Goal: Download file/media

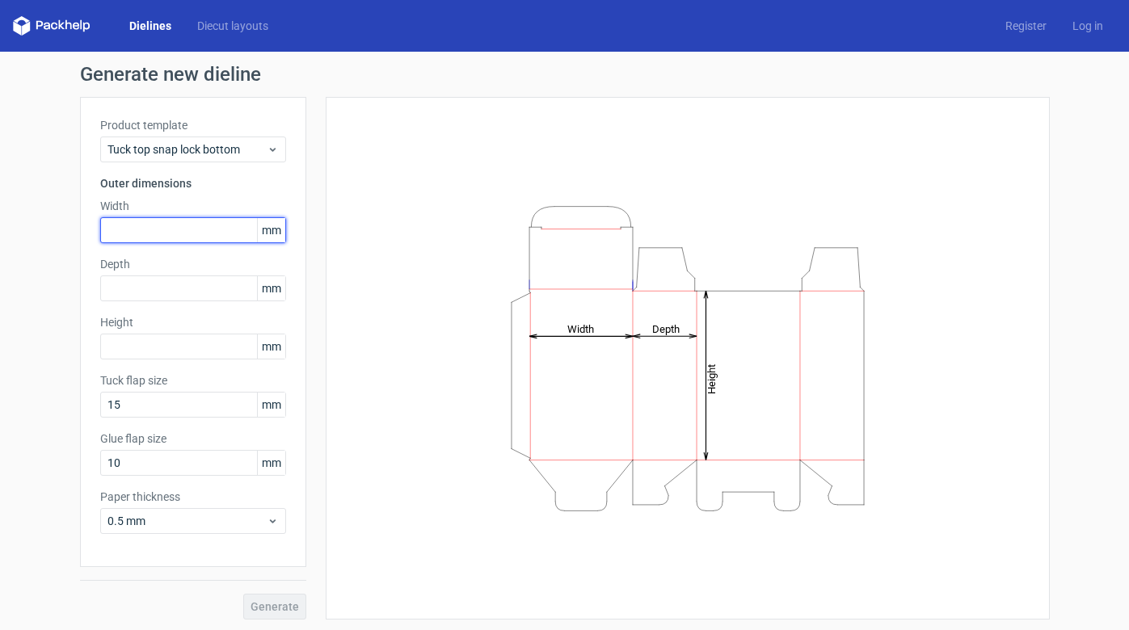
click at [206, 230] on input "text" at bounding box center [193, 230] width 186 height 26
type input "200"
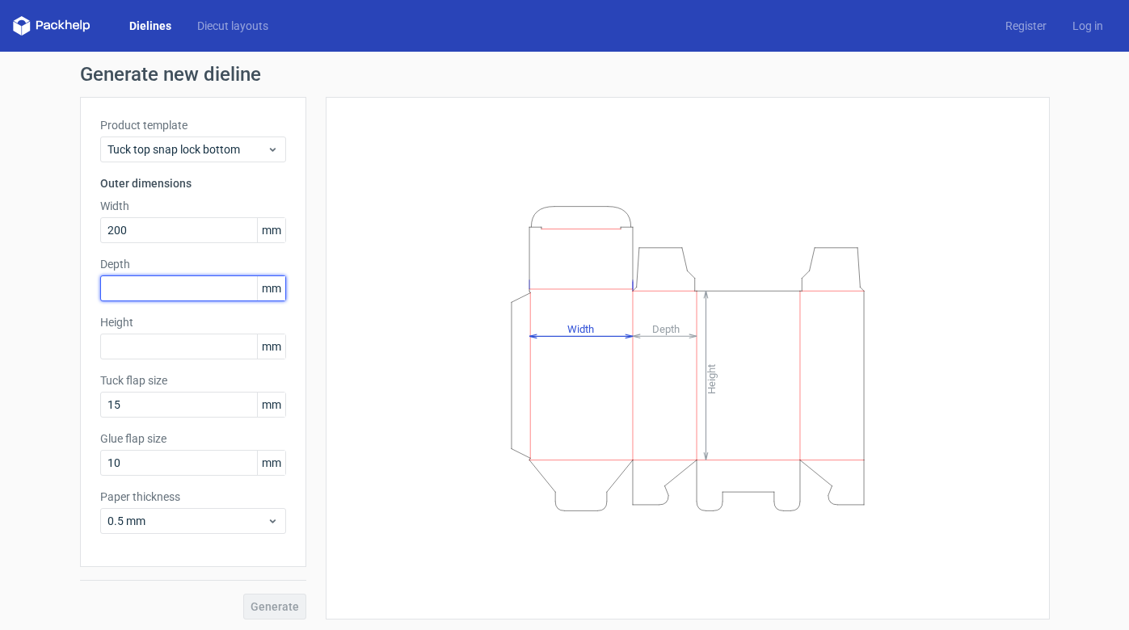
click at [213, 279] on input "text" at bounding box center [193, 288] width 186 height 26
type input "200"
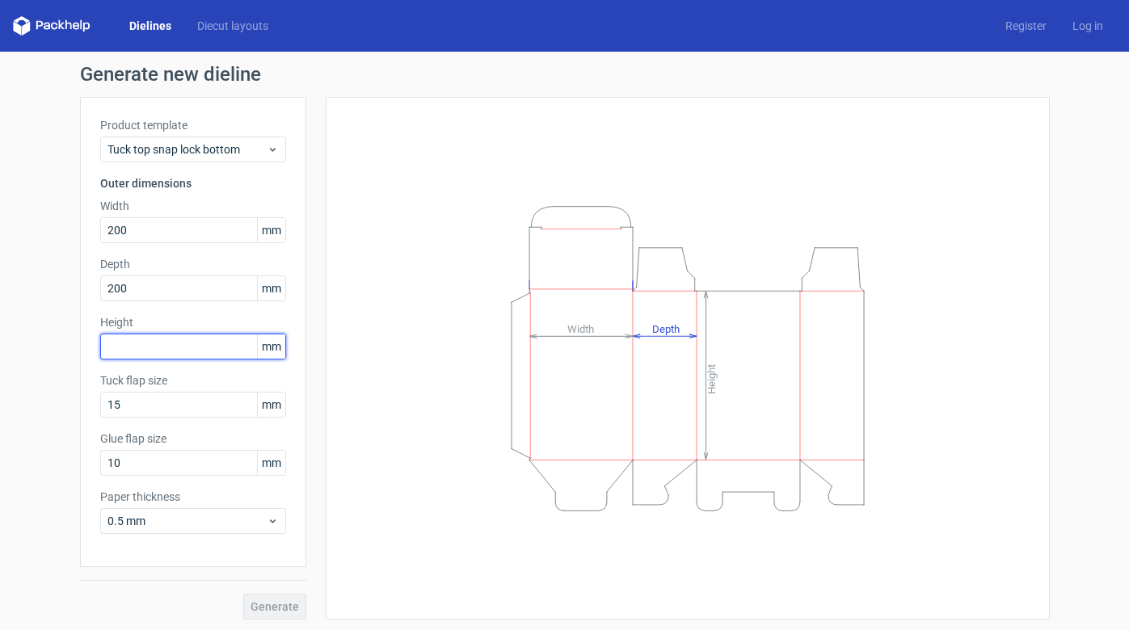
click at [203, 344] on input "text" at bounding box center [193, 347] width 186 height 26
type input "250"
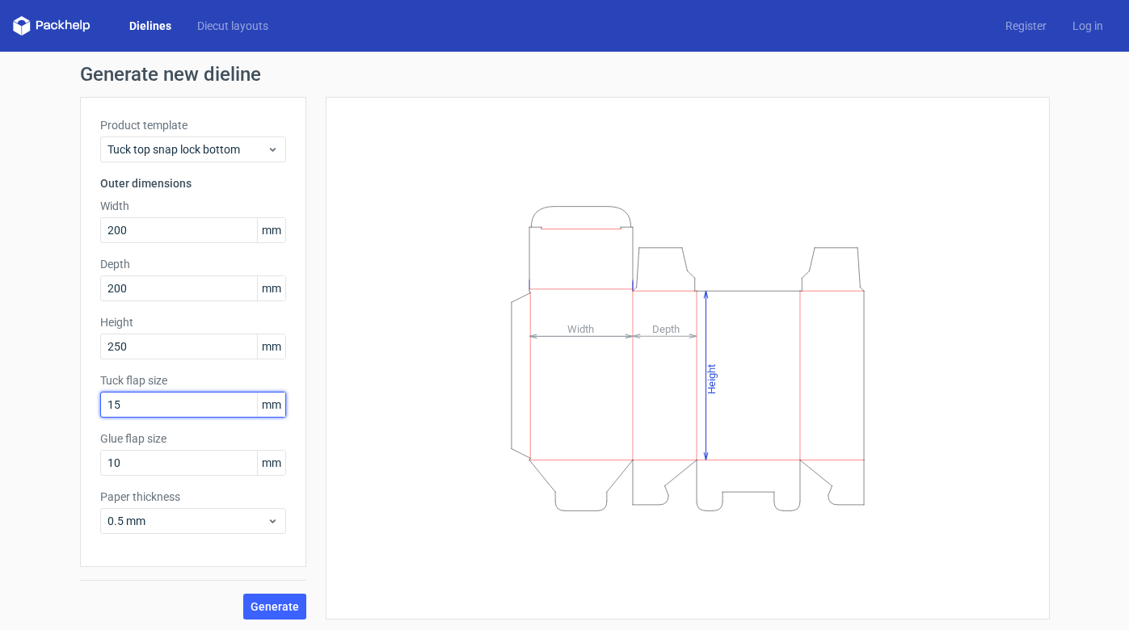
click at [226, 399] on input "15" at bounding box center [193, 405] width 186 height 26
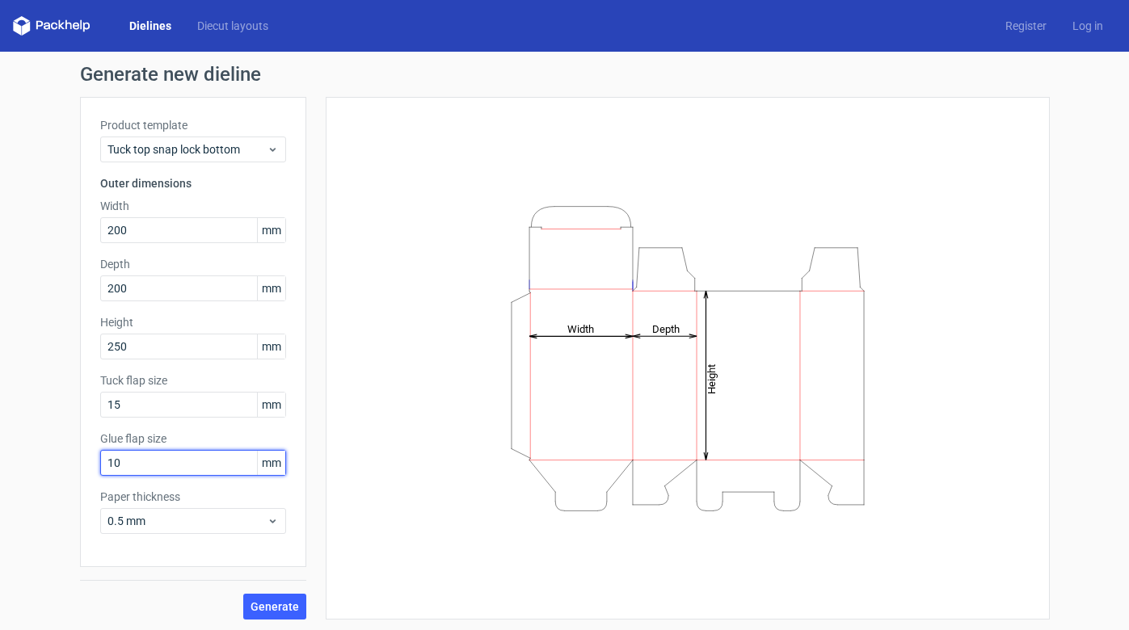
click at [222, 452] on input "10" at bounding box center [193, 463] width 186 height 26
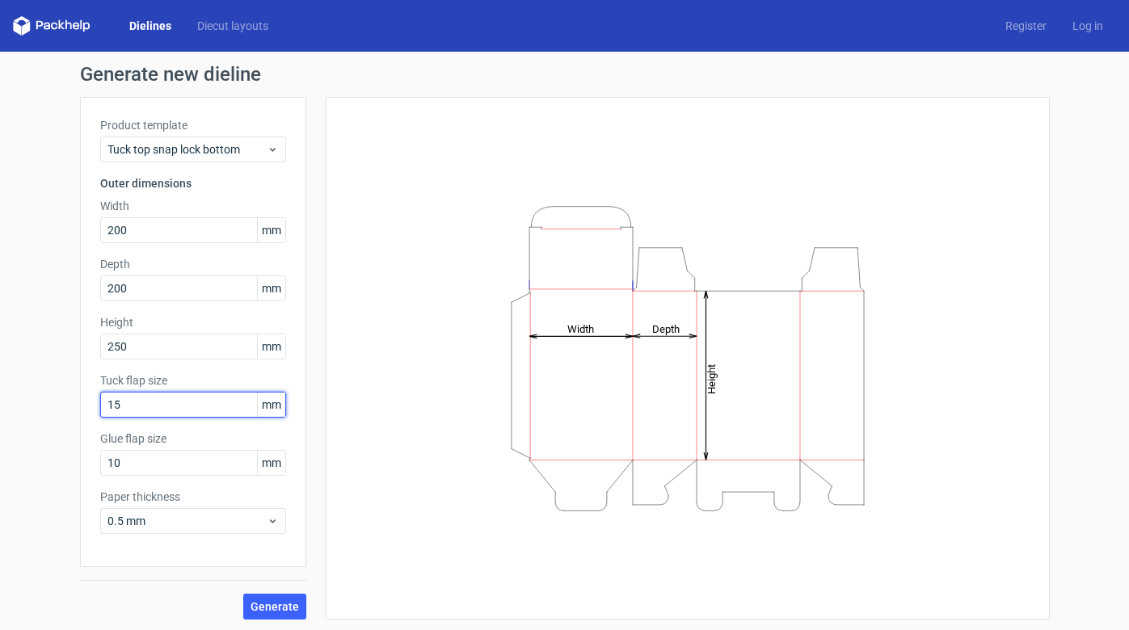
click at [217, 399] on input "15" at bounding box center [193, 405] width 186 height 26
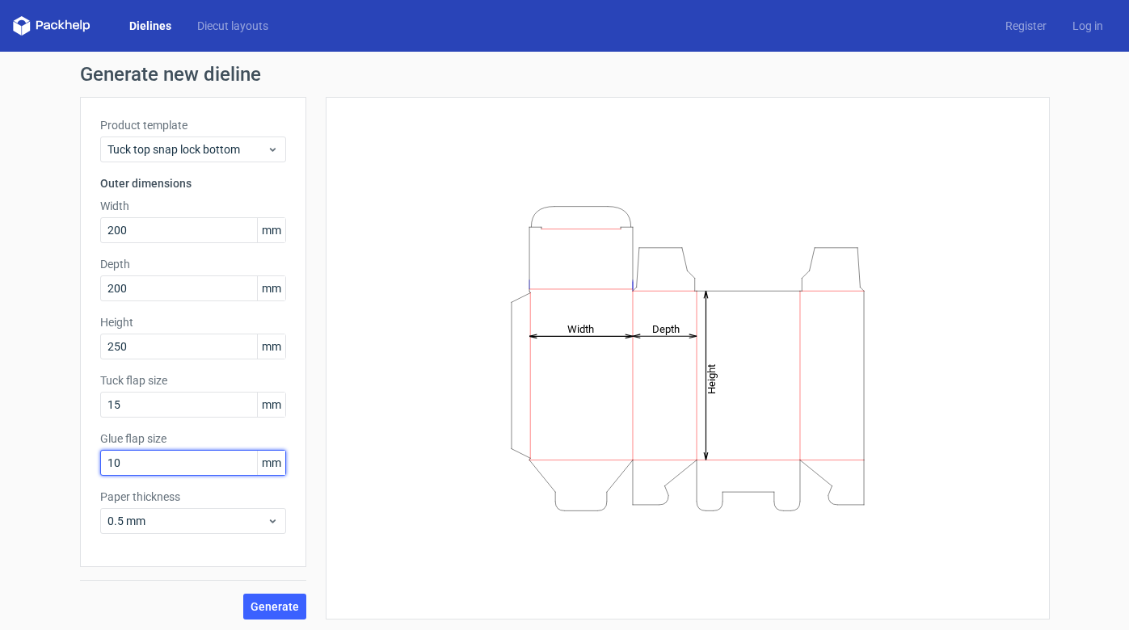
click at [197, 459] on input "10" at bounding box center [193, 463] width 186 height 26
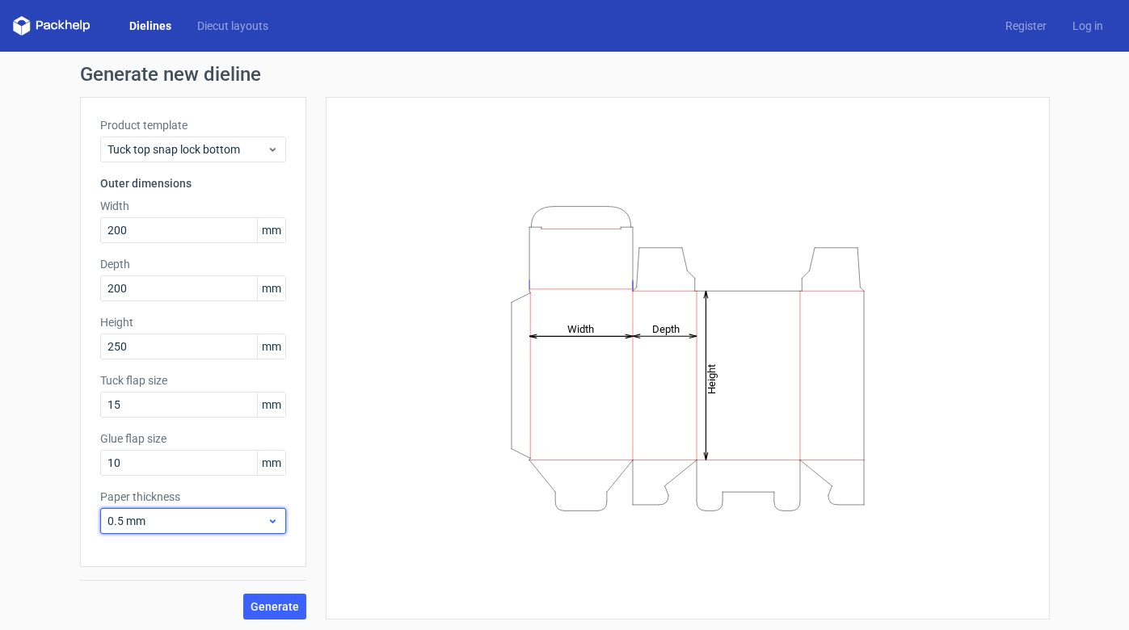
click at [191, 522] on span "0.5 mm" at bounding box center [186, 521] width 159 height 16
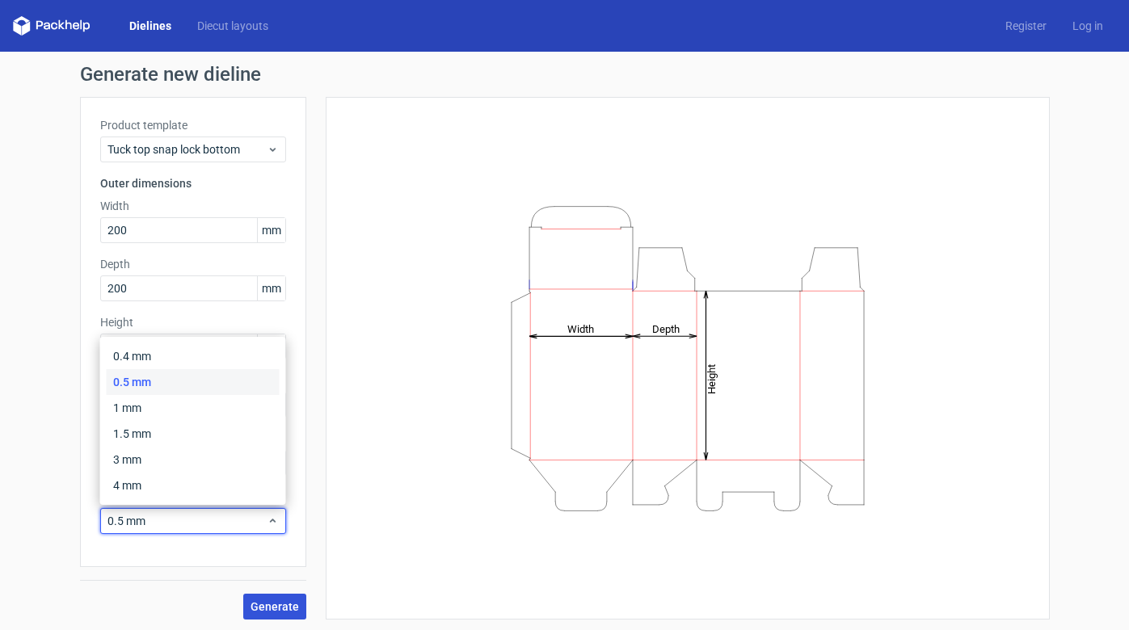
click at [276, 601] on span "Generate" at bounding box center [274, 606] width 48 height 11
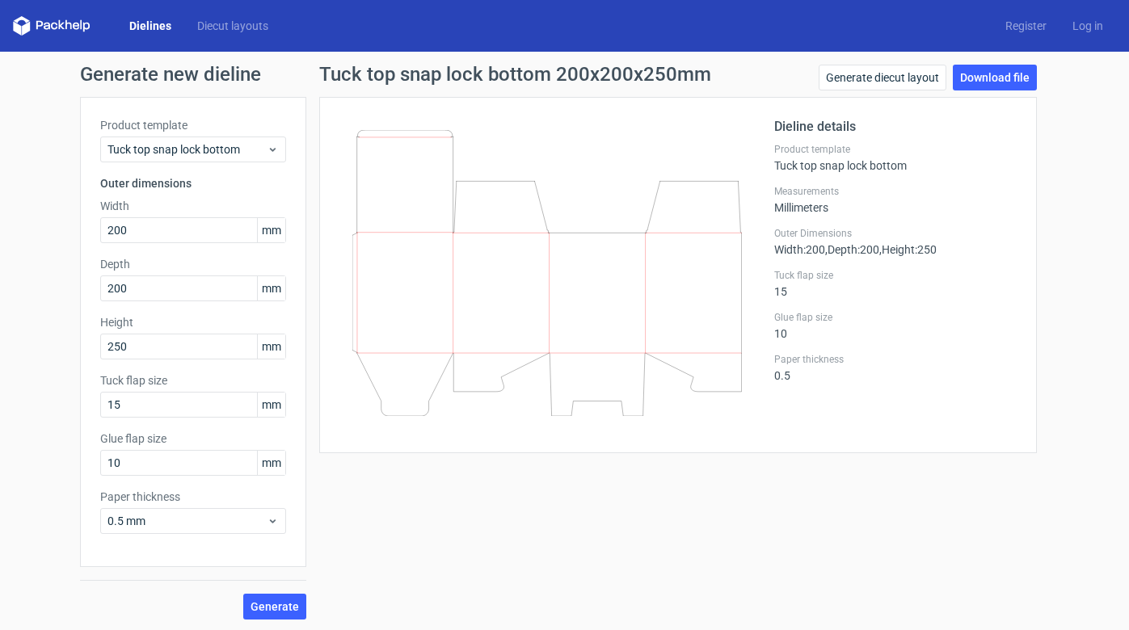
click at [158, 25] on link "Dielines" at bounding box center [150, 26] width 68 height 16
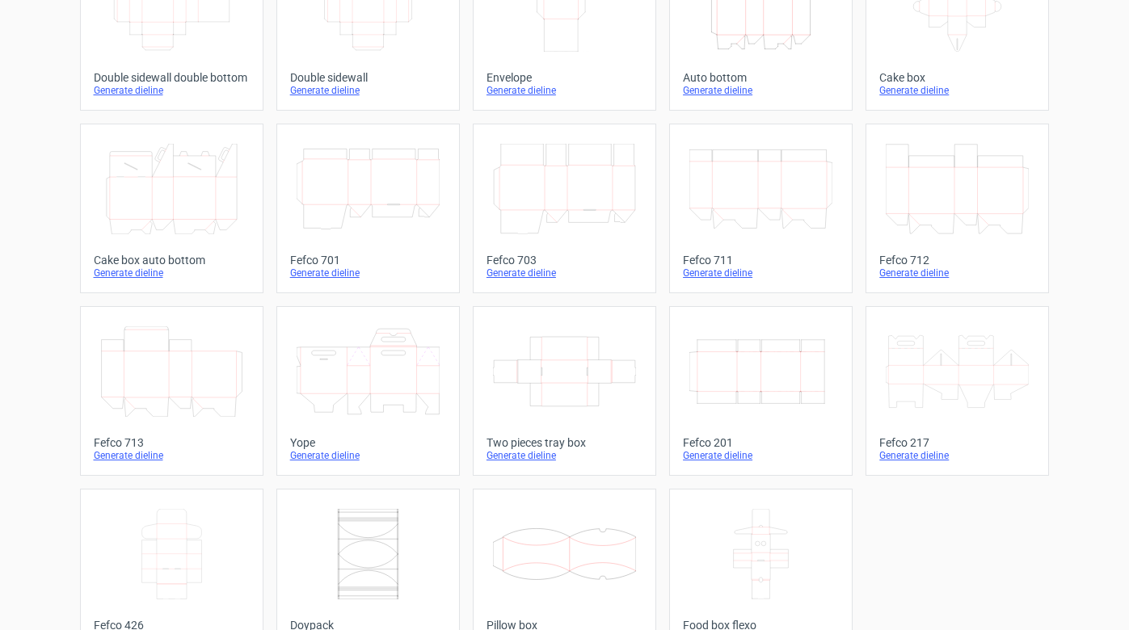
scroll to position [343, 0]
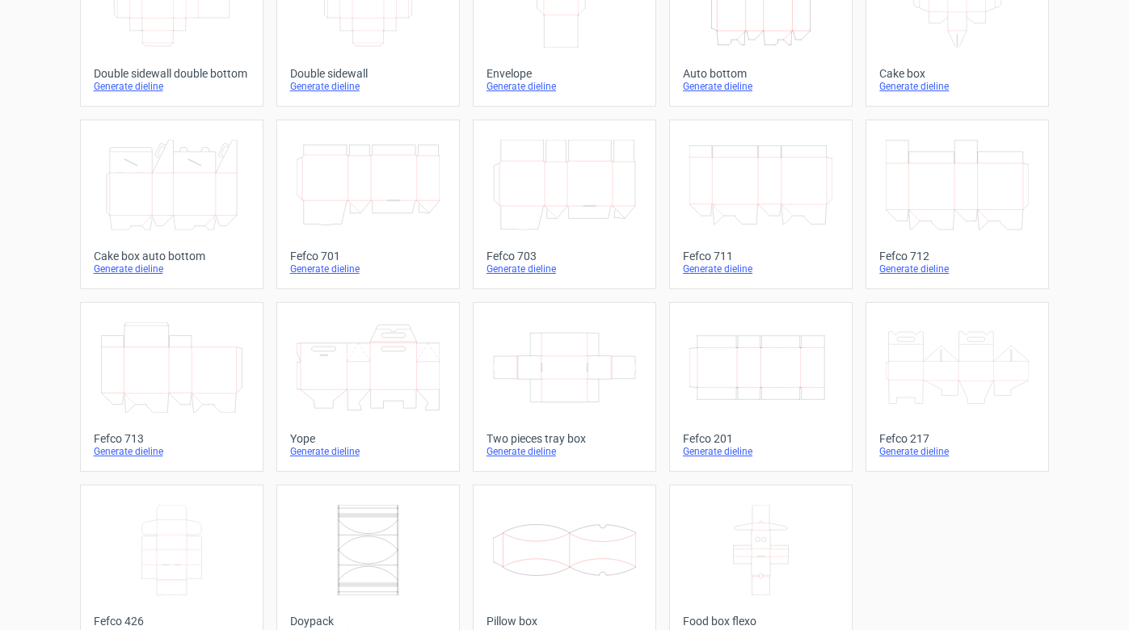
click at [721, 340] on icon "Width Depth Height" at bounding box center [760, 367] width 143 height 90
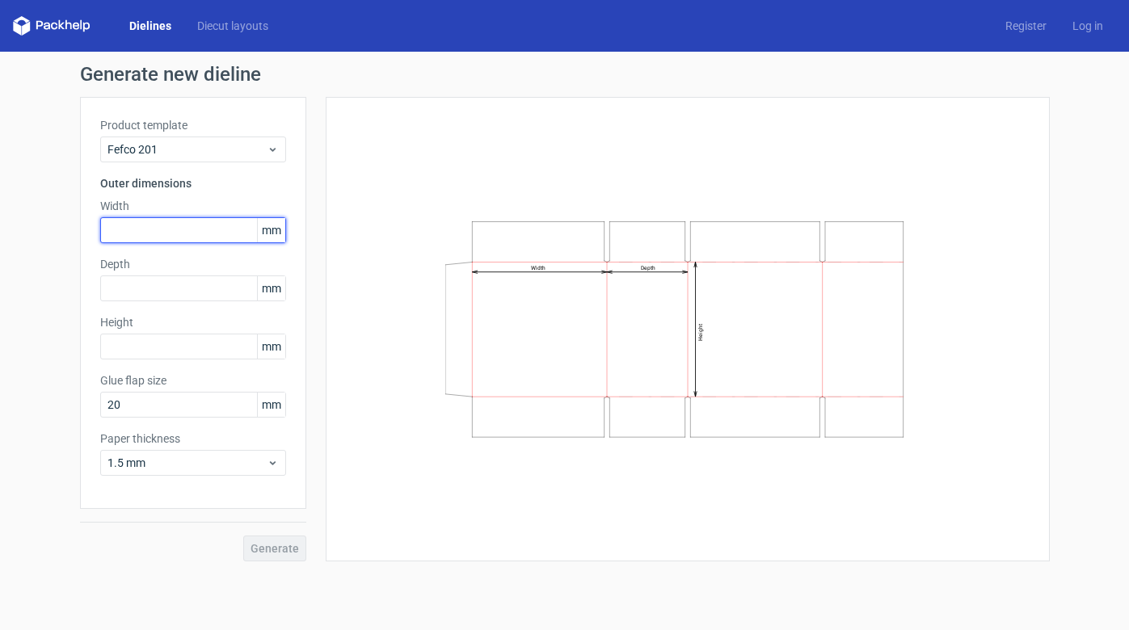
click at [222, 233] on input "text" at bounding box center [193, 230] width 186 height 26
type input "200"
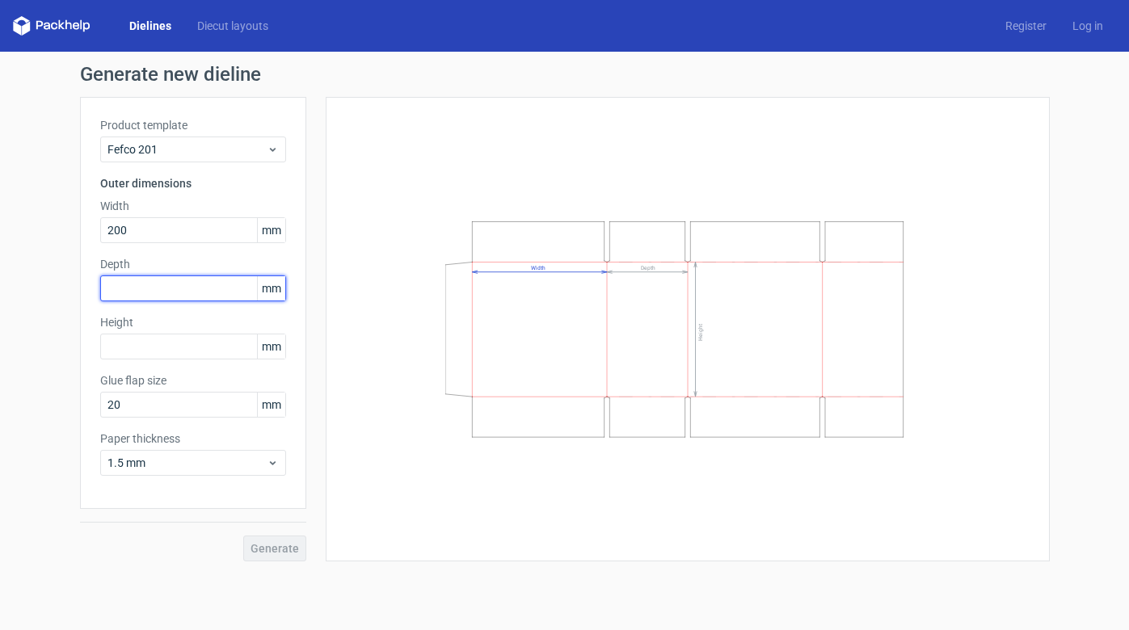
click at [219, 275] on input "text" at bounding box center [193, 288] width 186 height 26
type input "200"
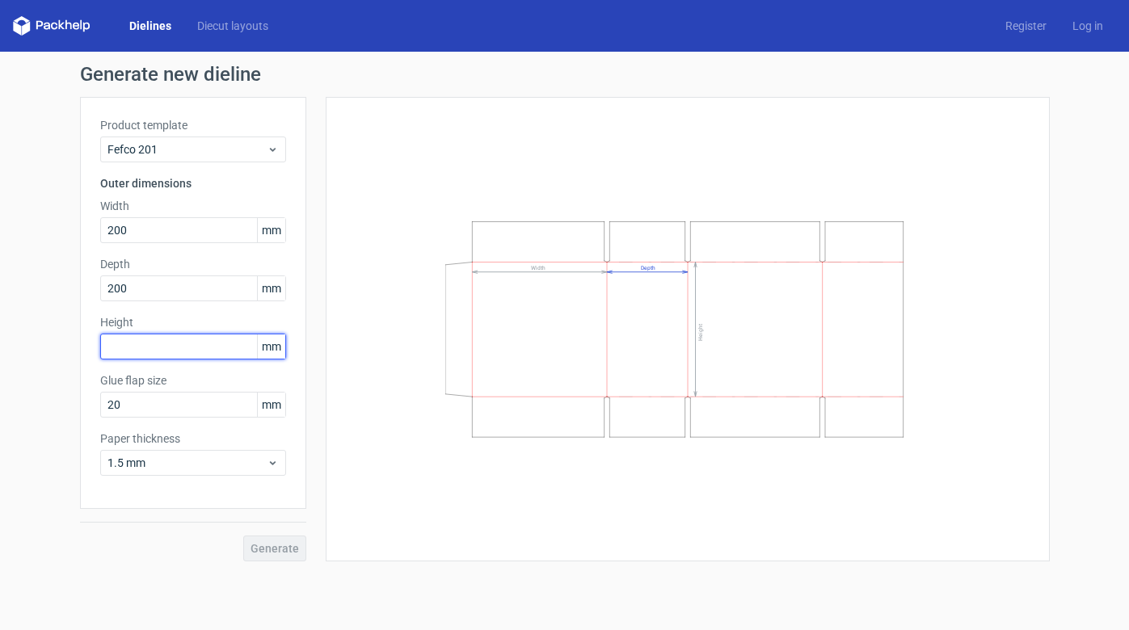
click at [188, 351] on input "text" at bounding box center [193, 347] width 186 height 26
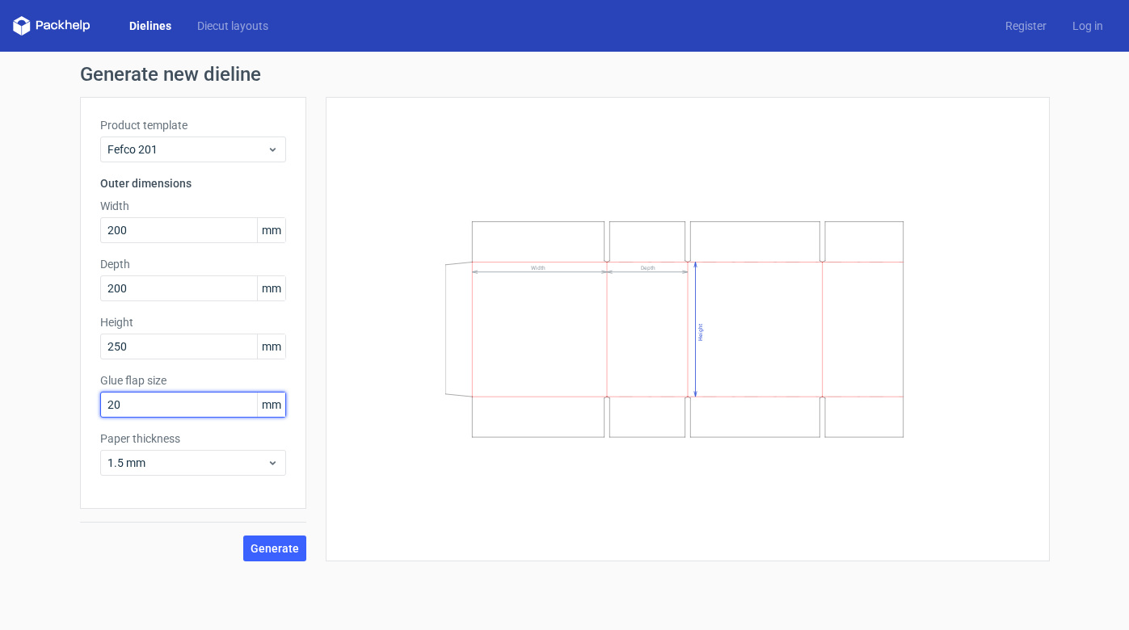
click at [168, 405] on input "20" at bounding box center [193, 405] width 186 height 26
click at [280, 557] on button "Generate" at bounding box center [274, 549] width 63 height 26
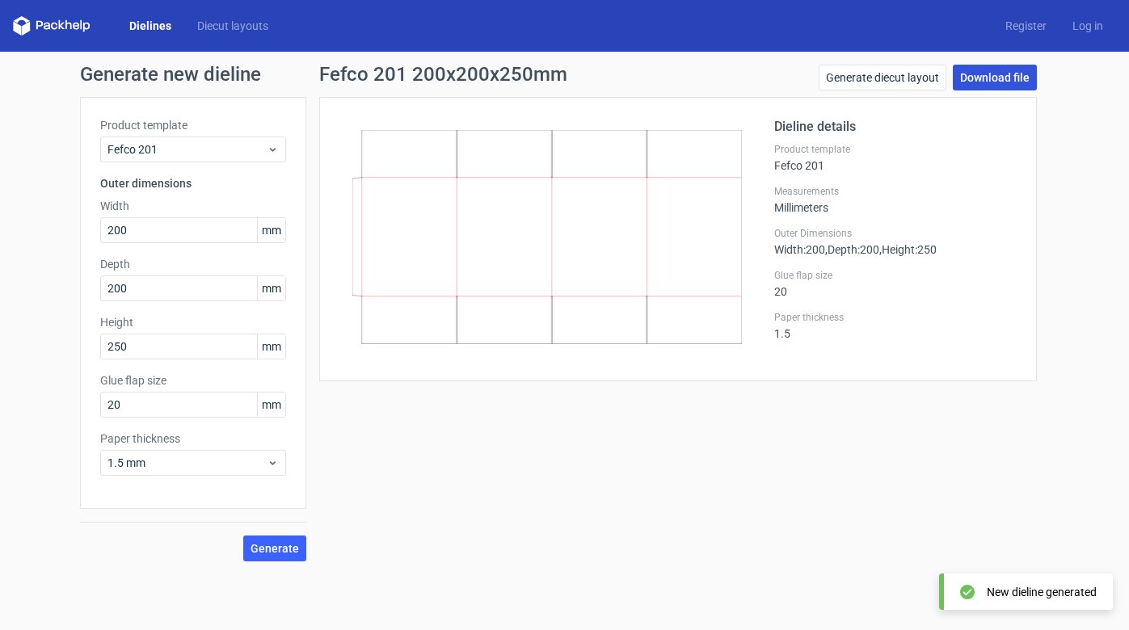
click at [969, 71] on link "Download file" at bounding box center [995, 78] width 84 height 26
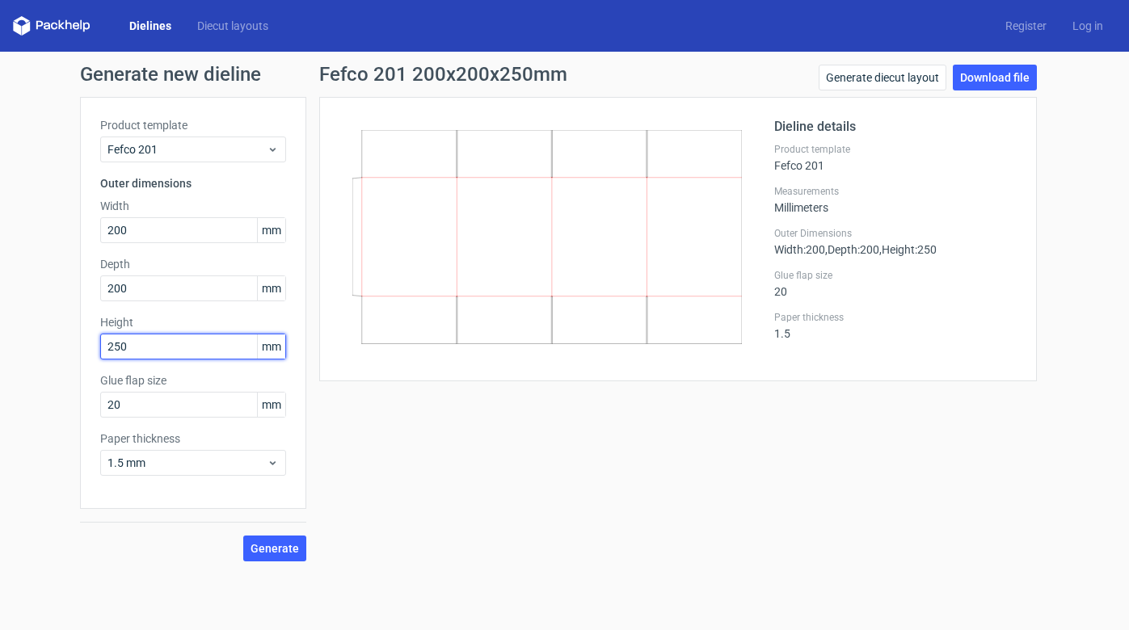
click at [170, 340] on input "250" at bounding box center [193, 347] width 186 height 26
type input "200"
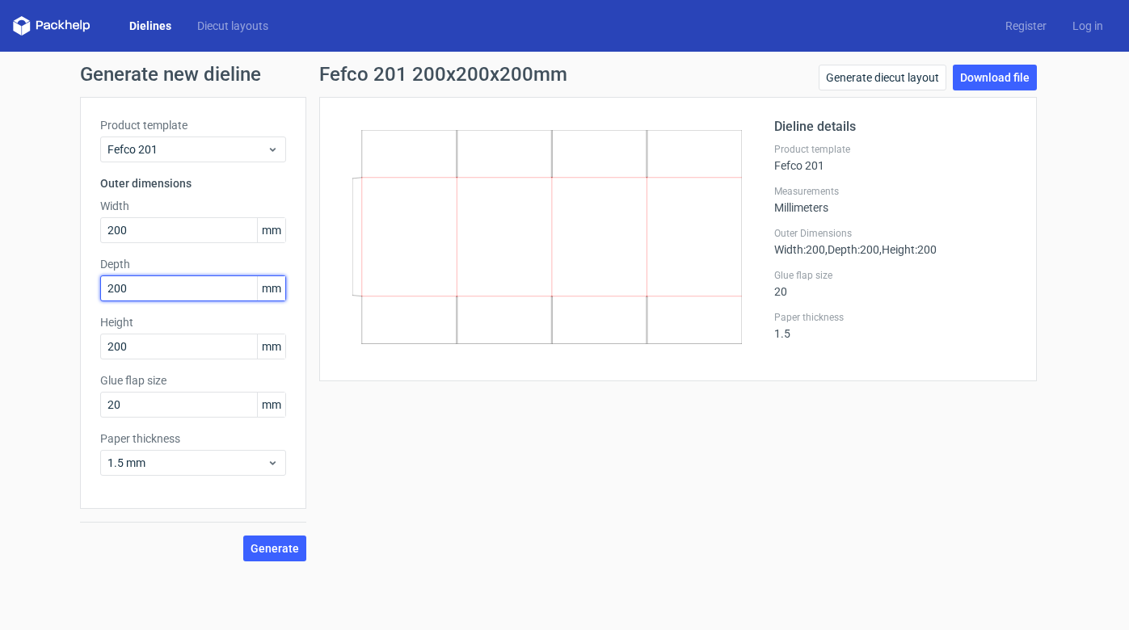
click at [155, 285] on input "200" at bounding box center [193, 288] width 186 height 26
type input "250"
click at [292, 540] on button "Generate" at bounding box center [274, 549] width 63 height 26
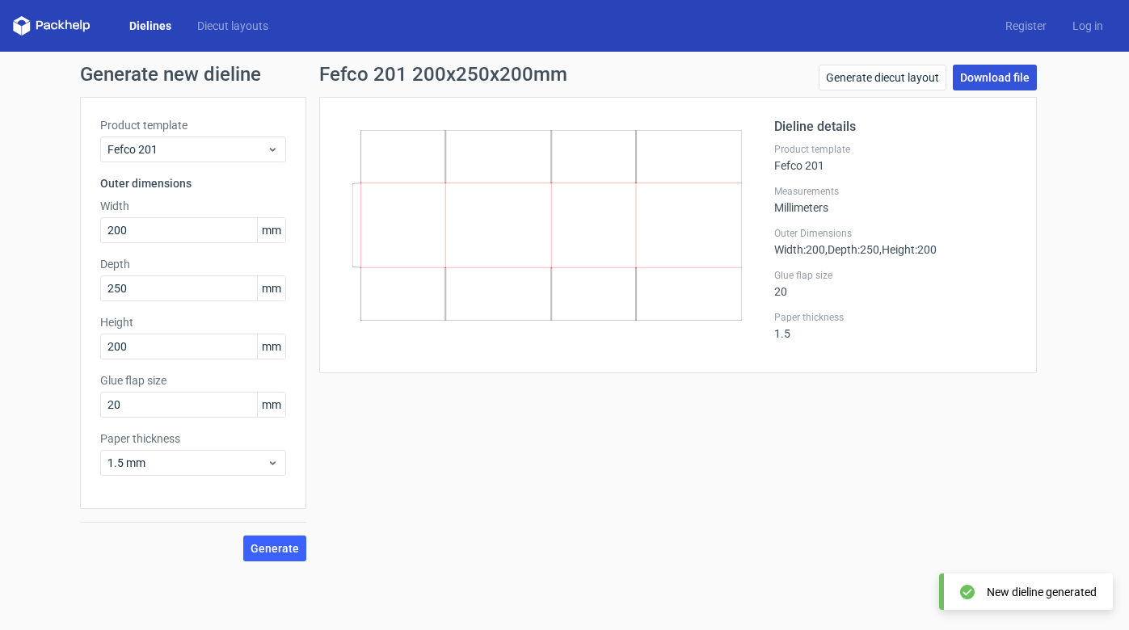
click at [999, 84] on link "Download file" at bounding box center [995, 78] width 84 height 26
